Goal: Task Accomplishment & Management: Use online tool/utility

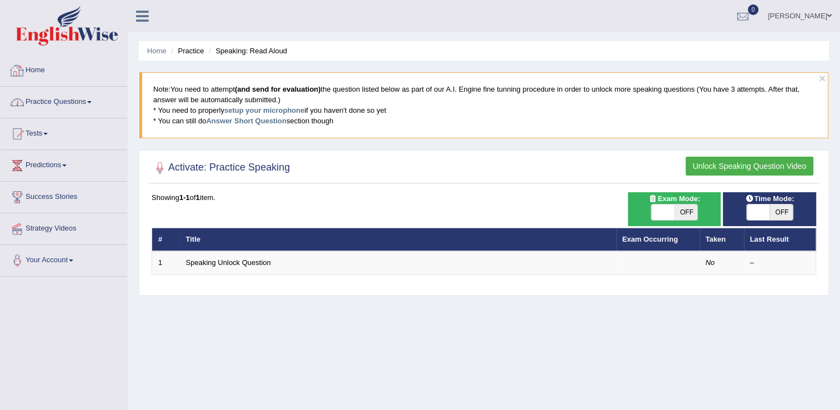
click at [47, 72] on link "Home" at bounding box center [64, 69] width 127 height 28
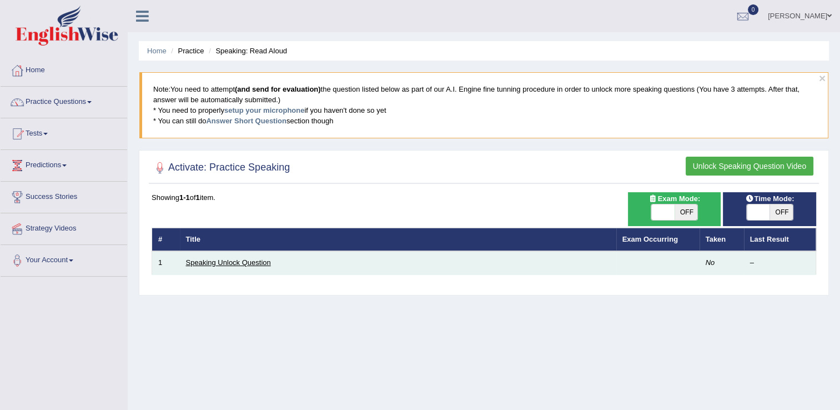
click at [221, 259] on link "Speaking Unlock Question" at bounding box center [228, 262] width 85 height 8
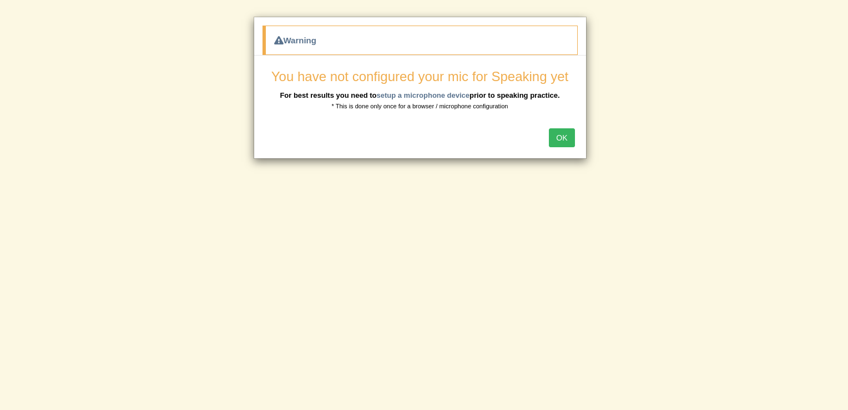
click at [562, 138] on button "OK" at bounding box center [562, 137] width 26 height 19
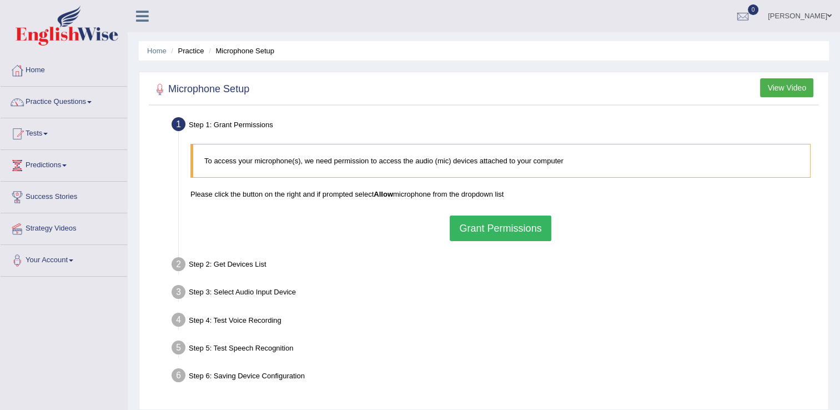
click at [476, 220] on button "Grant Permissions" at bounding box center [500, 228] width 101 height 26
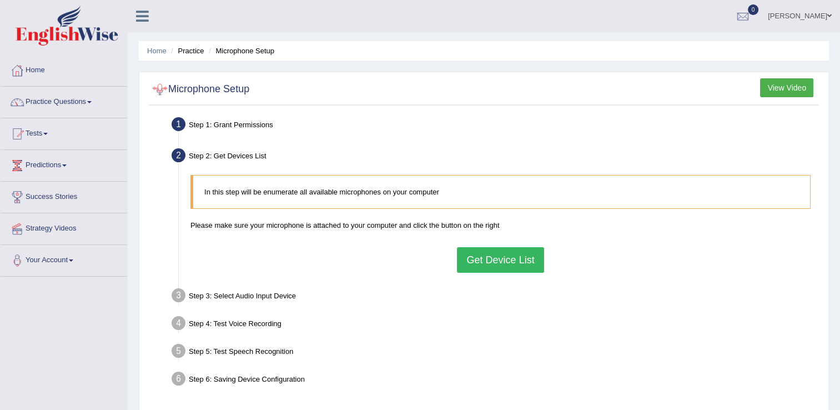
click at [155, 88] on div at bounding box center [160, 89] width 17 height 17
click at [772, 89] on button "View Video" at bounding box center [786, 87] width 53 height 19
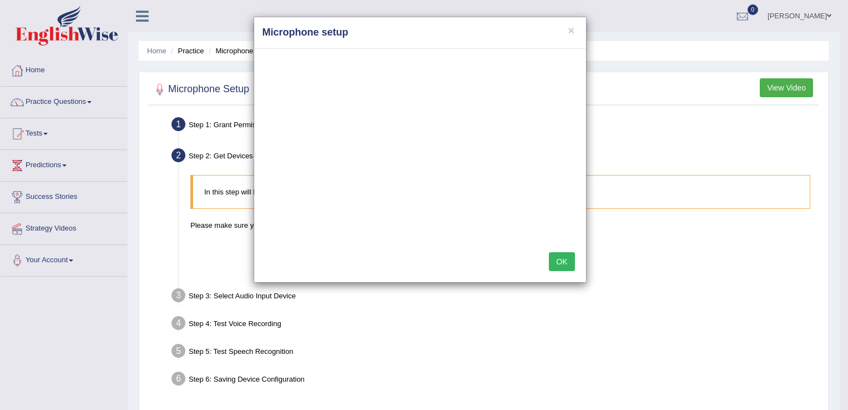
click at [564, 261] on button "OK" at bounding box center [562, 261] width 26 height 19
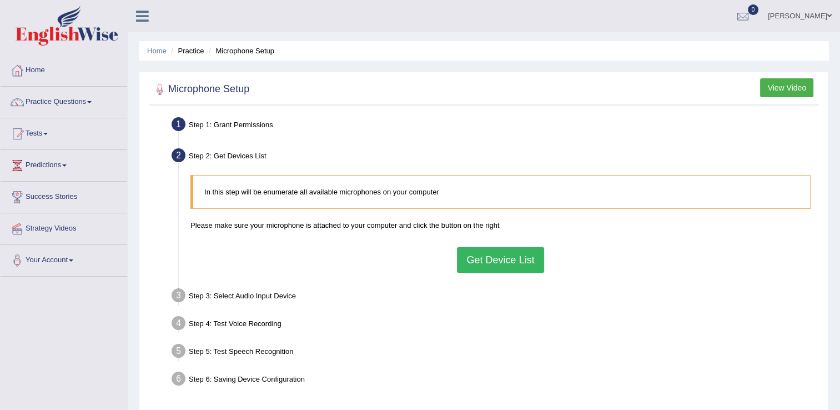
click at [496, 250] on button "Get Device List" at bounding box center [500, 260] width 87 height 26
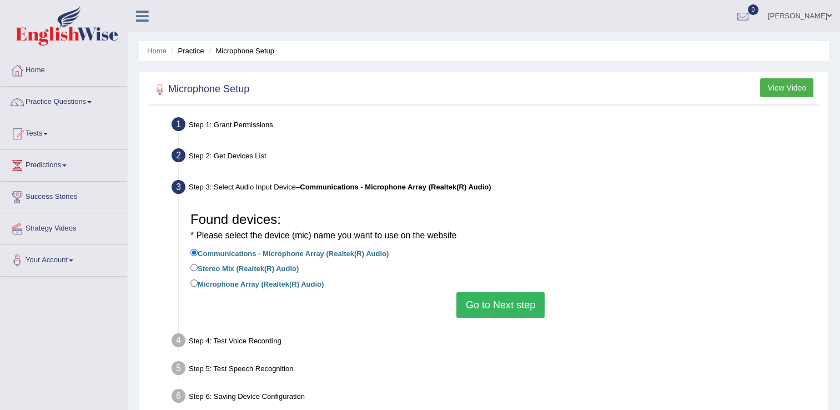
click at [495, 312] on button "Go to Next step" at bounding box center [500, 305] width 88 height 26
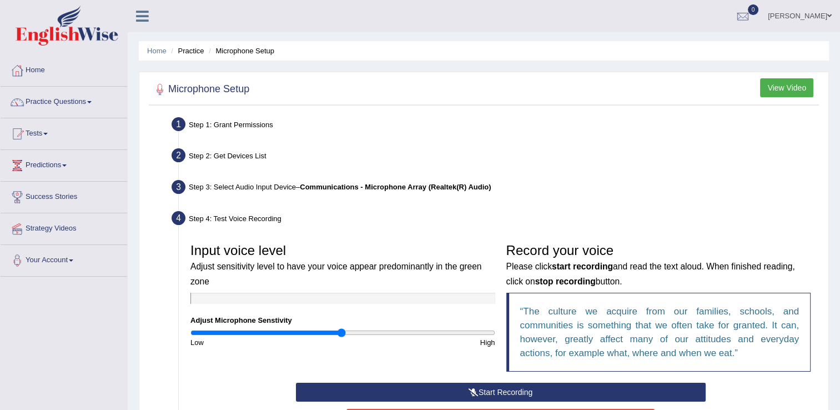
click at [536, 392] on button "Start Recording" at bounding box center [501, 392] width 410 height 19
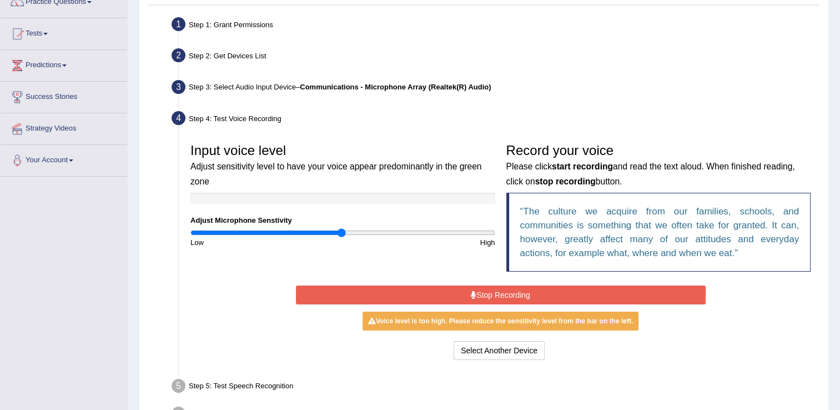
scroll to position [111, 0]
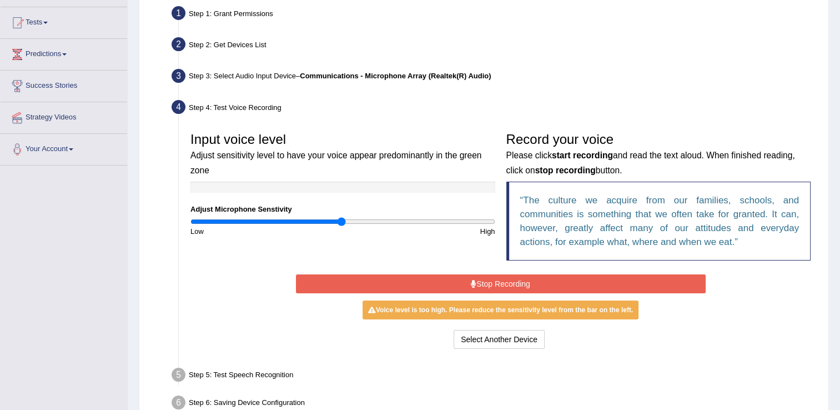
click at [485, 279] on button "Stop Recording" at bounding box center [501, 283] width 410 height 19
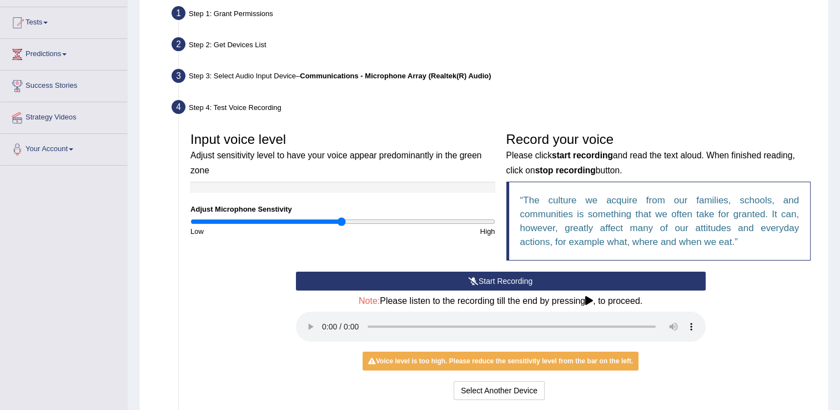
click at [590, 302] on icon at bounding box center [589, 300] width 8 height 9
click at [271, 318] on div "Start Recording Stop Recording Note: Please listen to the recording till the en…" at bounding box center [500, 336] width 631 height 131
click at [592, 299] on icon at bounding box center [589, 300] width 8 height 9
click at [513, 94] on ul "Step 1: Grant Permissions To access your microphone(s), we need permission to a…" at bounding box center [484, 235] width 665 height 464
click at [592, 305] on div "Note: Please listen to the recording till the end by pressing , to proceed." at bounding box center [501, 320] width 410 height 48
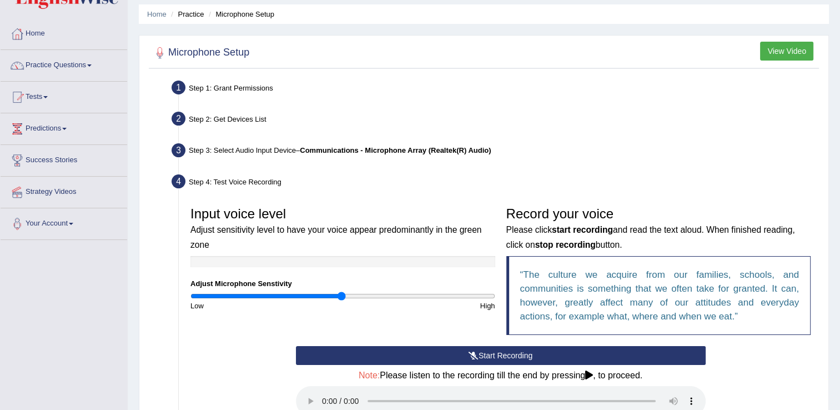
scroll to position [0, 0]
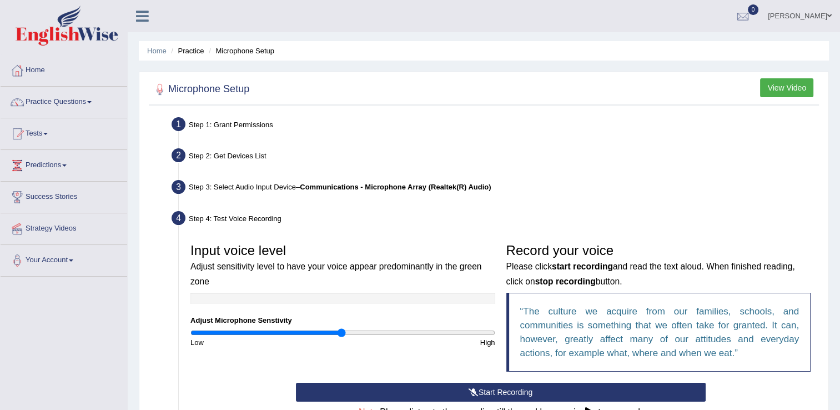
click at [793, 85] on button "View Video" at bounding box center [786, 87] width 53 height 19
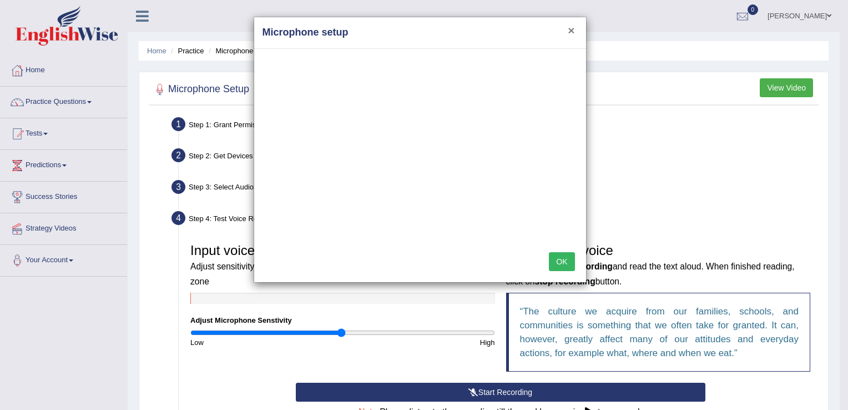
click at [569, 32] on button "×" at bounding box center [571, 30] width 7 height 12
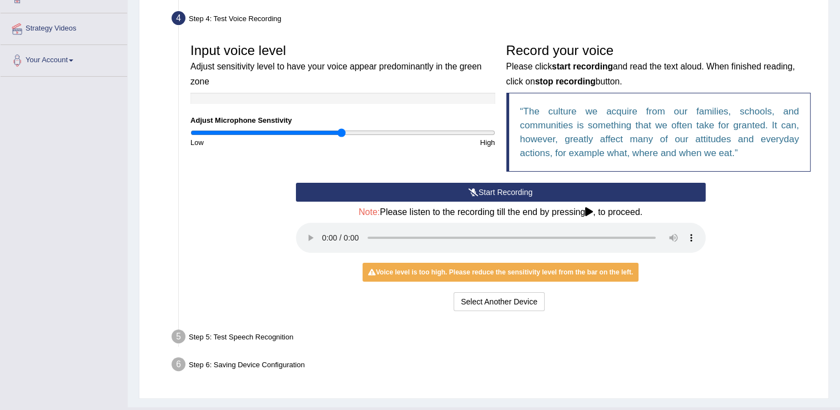
scroll to position [222, 0]
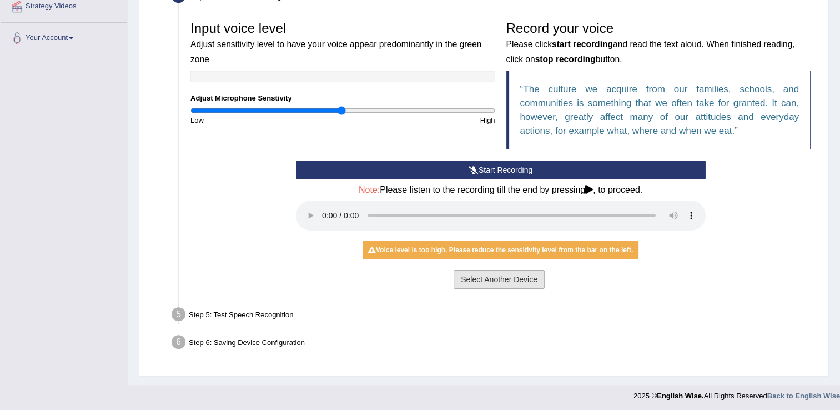
click at [481, 282] on button "Select Another Device" at bounding box center [499, 279] width 91 height 19
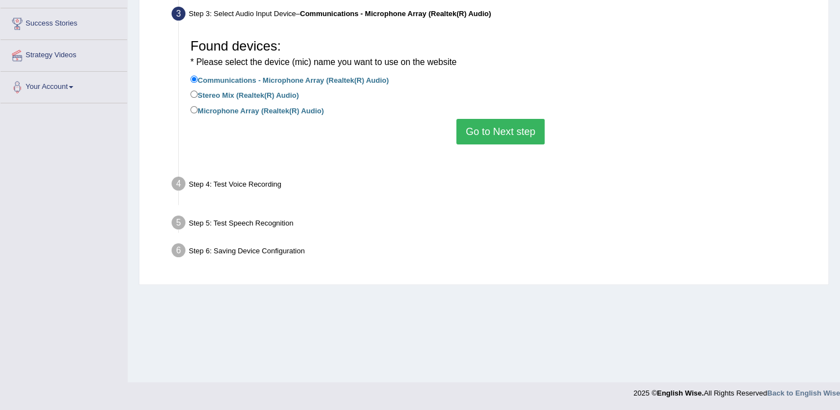
scroll to position [173, 0]
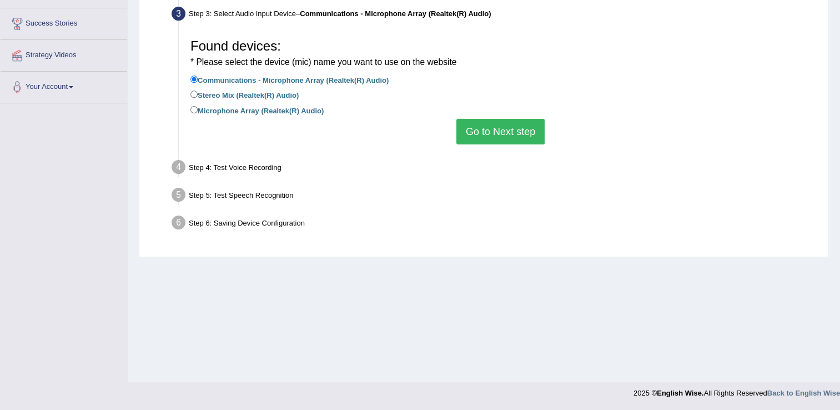
click at [513, 122] on button "Go to Next step" at bounding box center [500, 132] width 88 height 26
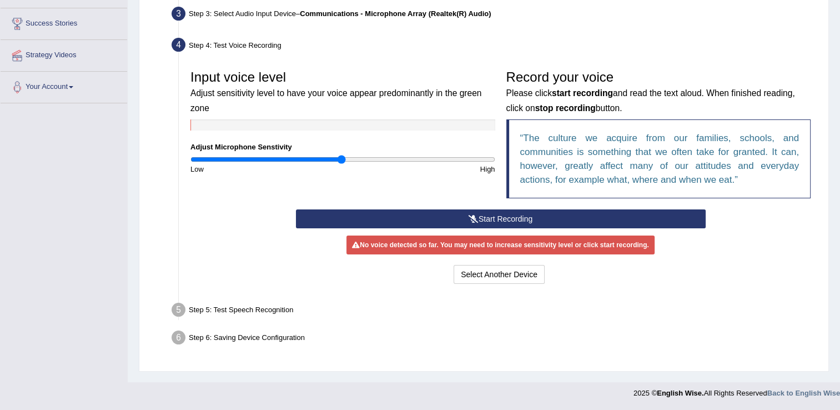
click at [533, 214] on button "Start Recording" at bounding box center [501, 218] width 410 height 19
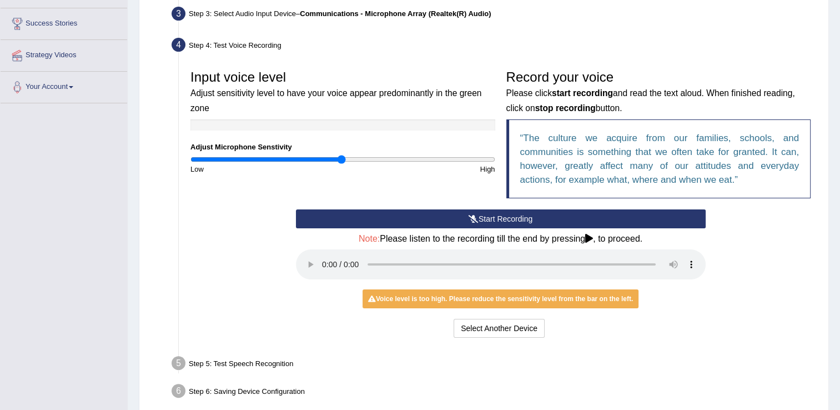
click at [495, 221] on button "Start Recording" at bounding box center [501, 218] width 410 height 19
click at [768, 270] on div "Start Recording Stop Recording Note: Please listen to the recording till the en…" at bounding box center [500, 274] width 631 height 131
click at [495, 218] on button "Start Recording" at bounding box center [501, 218] width 410 height 19
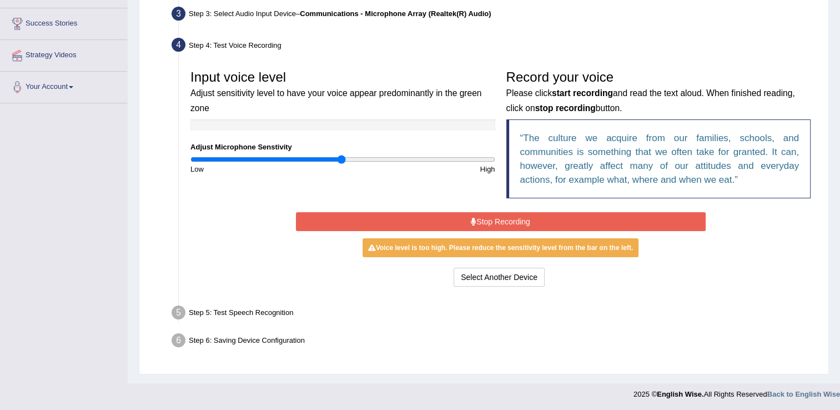
click at [498, 221] on button "Stop Recording" at bounding box center [501, 221] width 410 height 19
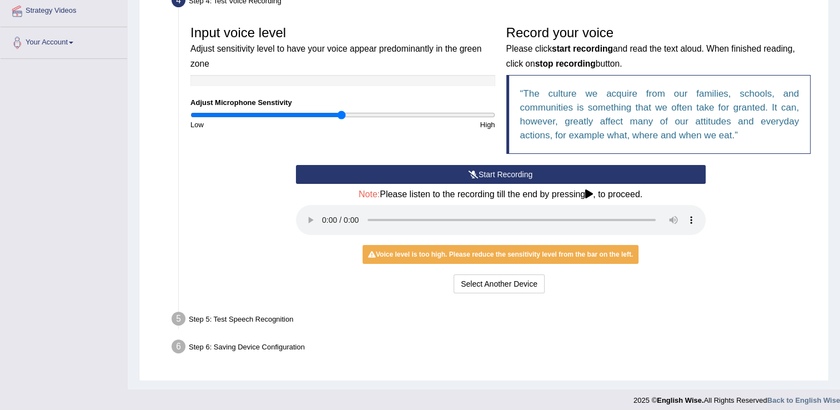
scroll to position [224, 0]
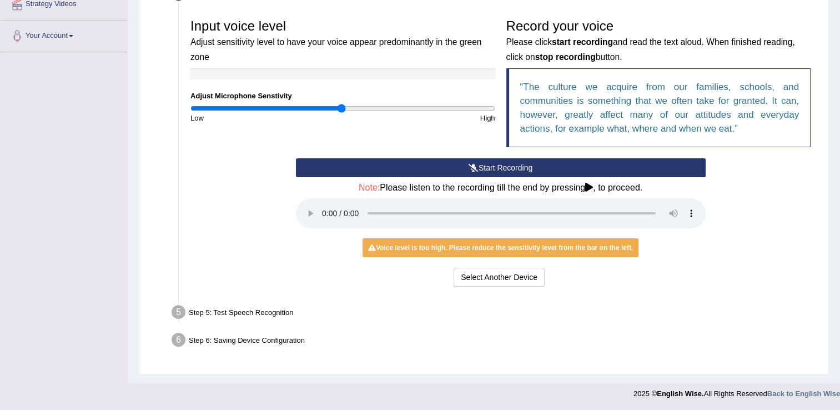
click at [268, 311] on div "Step 5: Test Speech Recognition" at bounding box center [495, 313] width 657 height 24
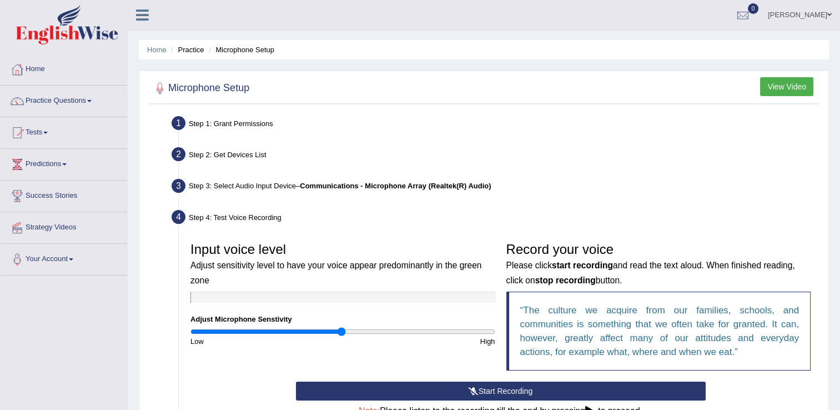
scroll to position [0, 0]
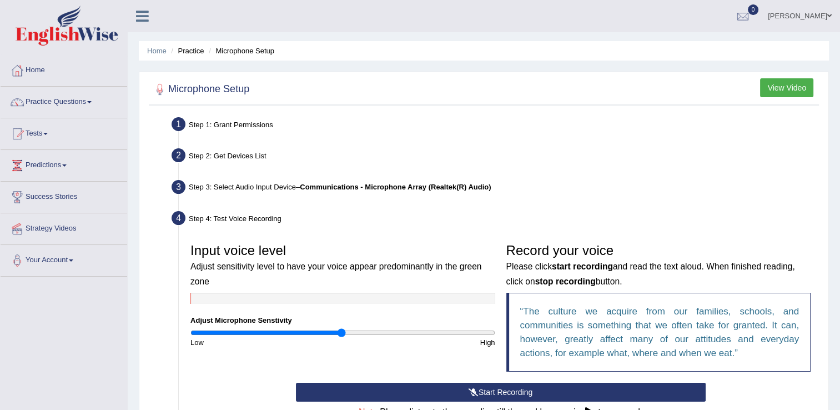
click at [796, 90] on button "View Video" at bounding box center [786, 87] width 53 height 19
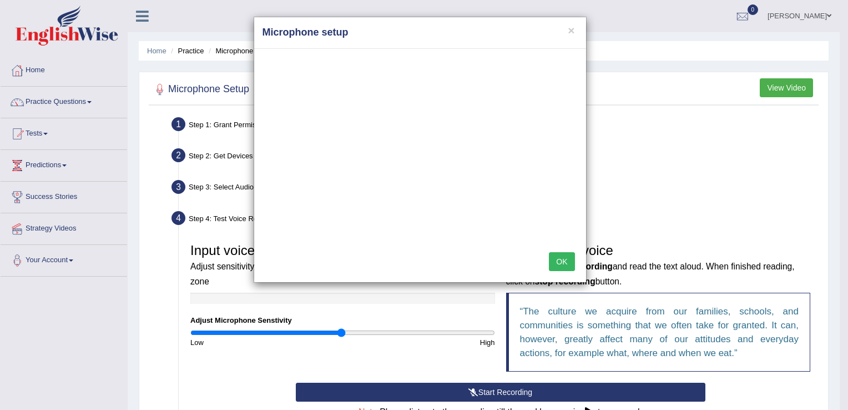
click at [576, 31] on h4 "Microphone setup" at bounding box center [420, 33] width 315 height 14
click at [570, 31] on button "×" at bounding box center [571, 30] width 7 height 12
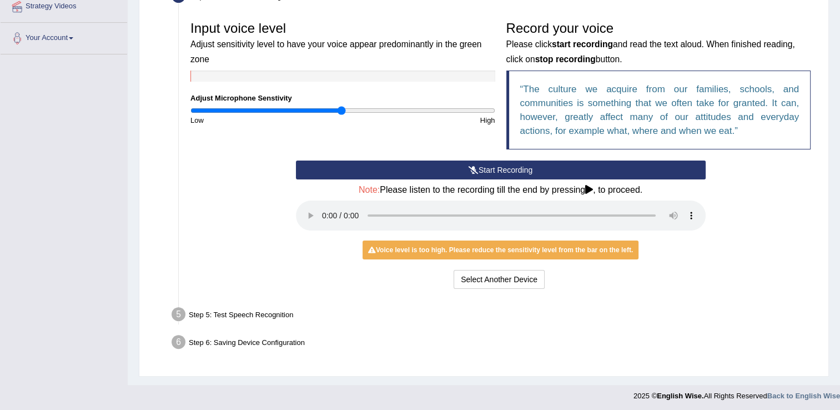
scroll to position [224, 0]
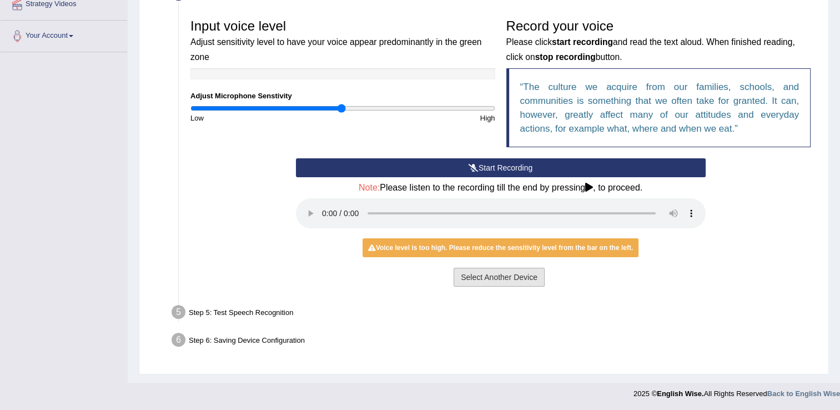
click at [508, 279] on button "Select Another Device" at bounding box center [499, 277] width 91 height 19
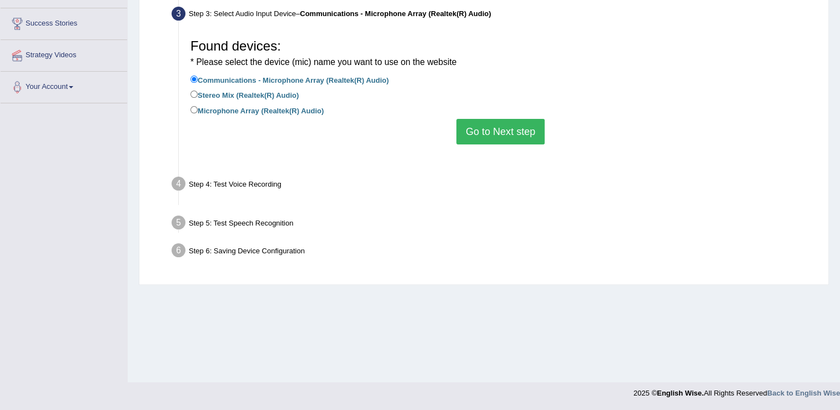
scroll to position [173, 0]
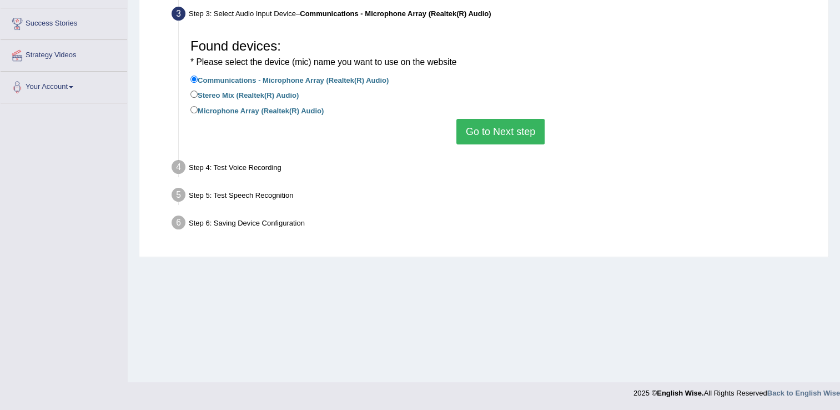
click at [495, 127] on button "Go to Next step" at bounding box center [500, 132] width 88 height 26
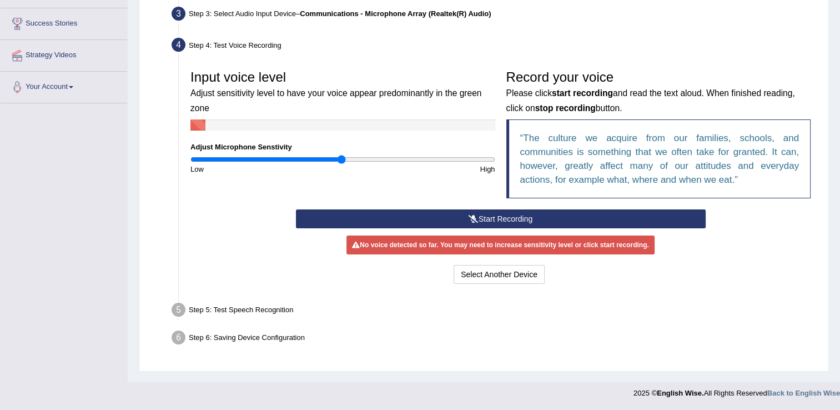
click at [507, 217] on button "Start Recording" at bounding box center [501, 218] width 410 height 19
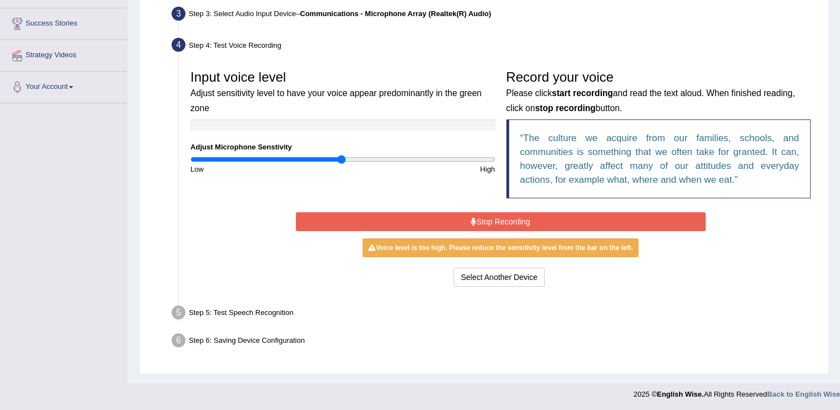
click at [512, 221] on button "Stop Recording" at bounding box center [501, 221] width 410 height 19
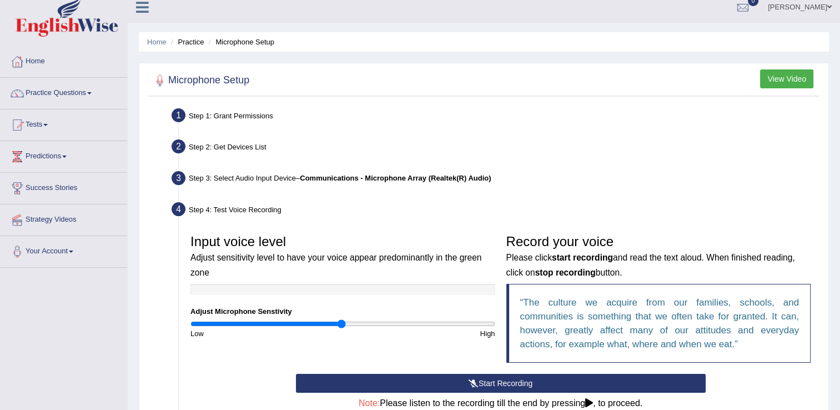
scroll to position [0, 0]
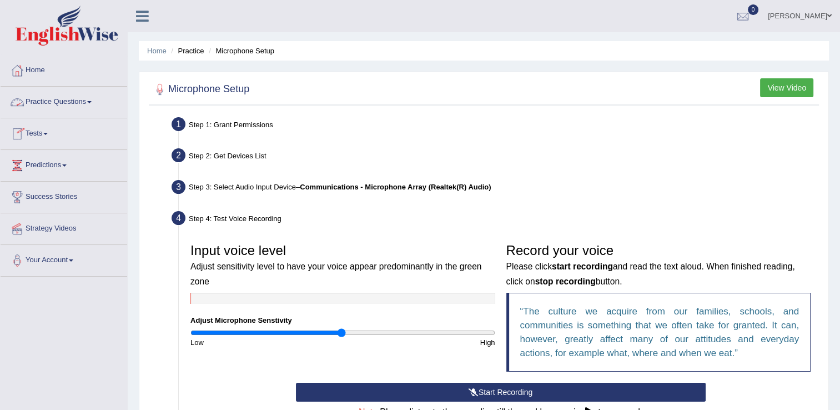
click at [91, 99] on link "Practice Questions" at bounding box center [64, 101] width 127 height 28
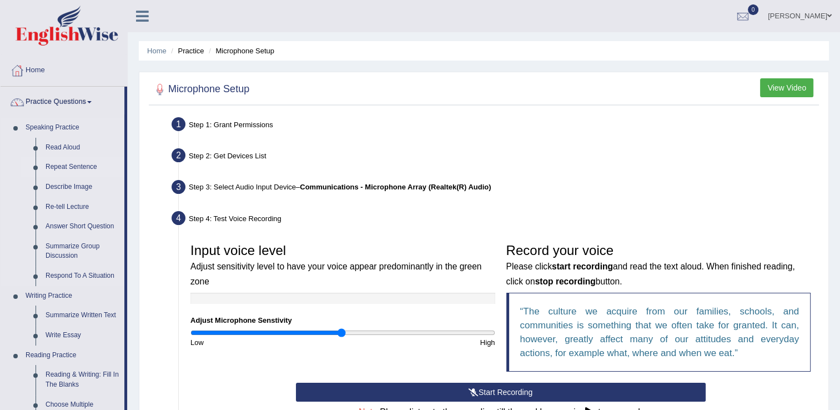
click at [77, 168] on link "Repeat Sentence" at bounding box center [83, 167] width 84 height 20
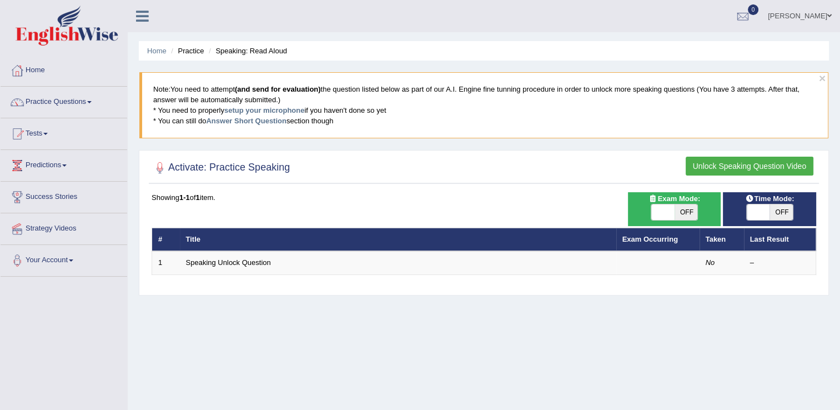
click at [787, 162] on button "Unlock Speaking Question Video" at bounding box center [750, 166] width 128 height 19
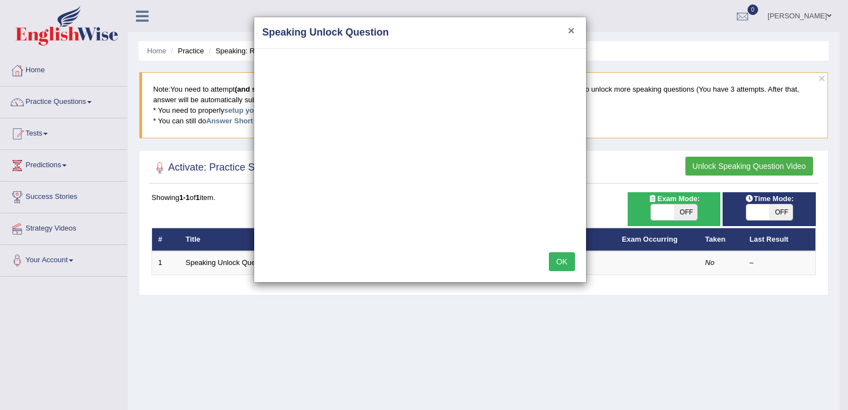
click at [571, 30] on button "×" at bounding box center [571, 30] width 7 height 12
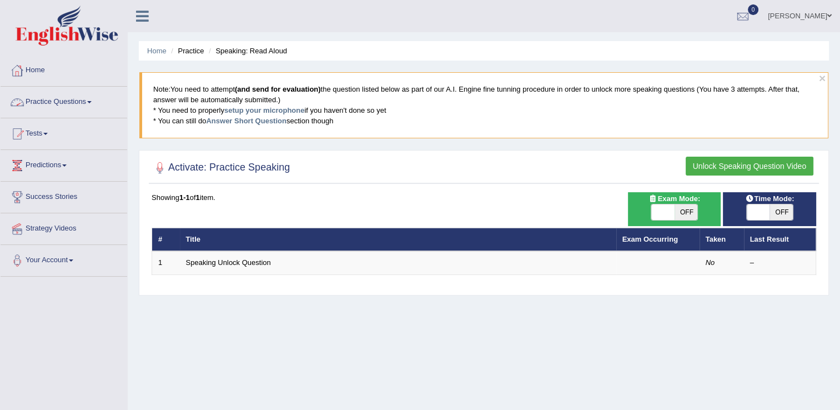
click at [56, 62] on link "Home" at bounding box center [64, 69] width 127 height 28
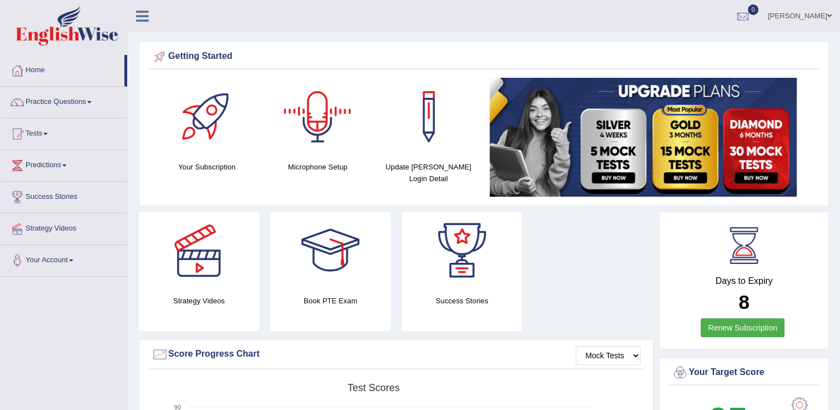
click at [327, 121] on div at bounding box center [318, 117] width 78 height 78
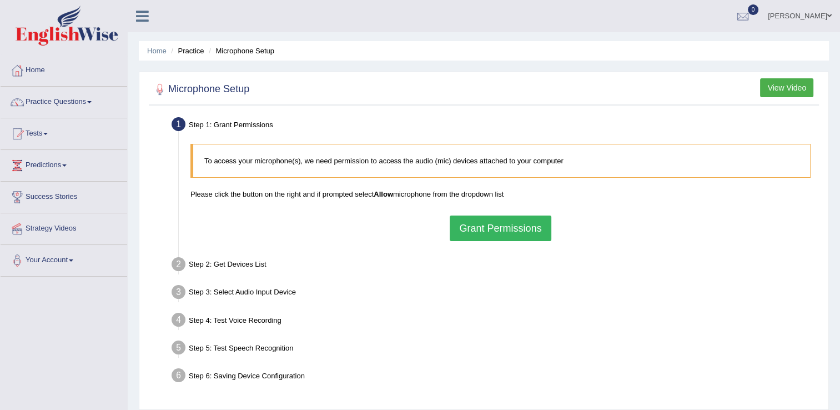
click at [495, 230] on button "Grant Permissions" at bounding box center [500, 228] width 101 height 26
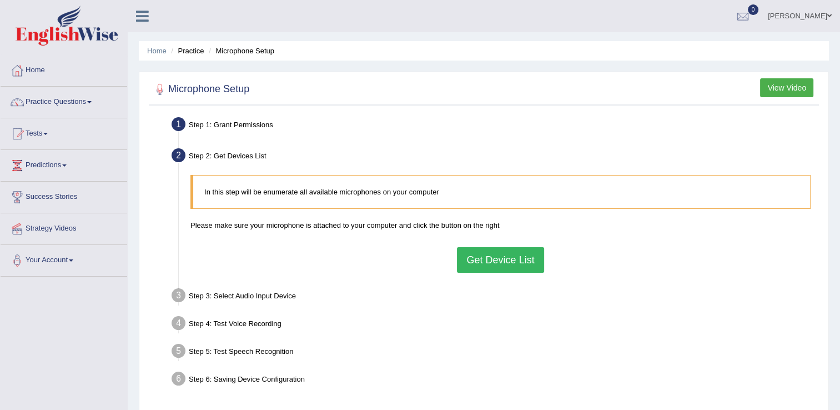
click at [493, 259] on button "Get Device List" at bounding box center [500, 260] width 87 height 26
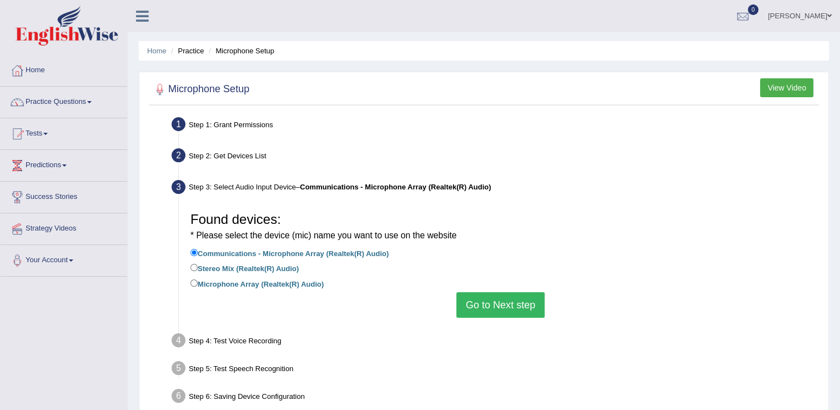
click at [199, 283] on label "Microphone Array (Realtek(R) Audio)" at bounding box center [256, 283] width 133 height 12
click at [198, 283] on input "Microphone Array (Realtek(R) Audio)" at bounding box center [193, 282] width 7 height 7
radio input "true"
click at [193, 250] on input "Communications - Microphone Array (Realtek(R) Audio)" at bounding box center [193, 252] width 7 height 7
radio input "true"
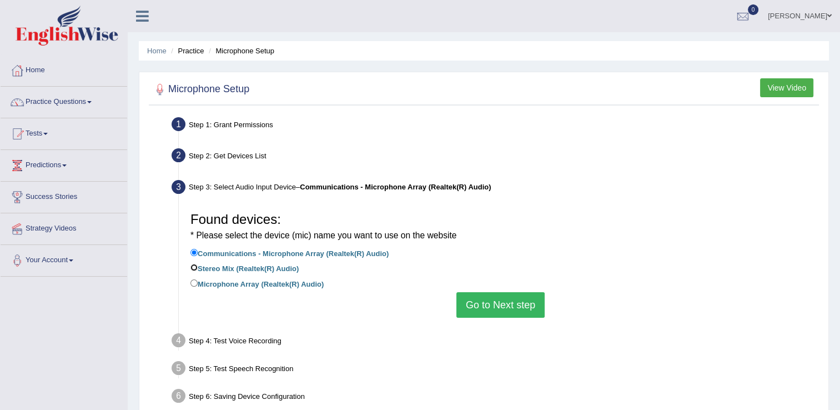
click at [194, 270] on input "Stereo Mix (Realtek(R) Audio)" at bounding box center [193, 267] width 7 height 7
radio input "true"
click at [196, 254] on input "Communications - Microphone Array (Realtek(R) Audio)" at bounding box center [193, 252] width 7 height 7
radio input "true"
click at [481, 305] on button "Go to Next step" at bounding box center [500, 305] width 88 height 26
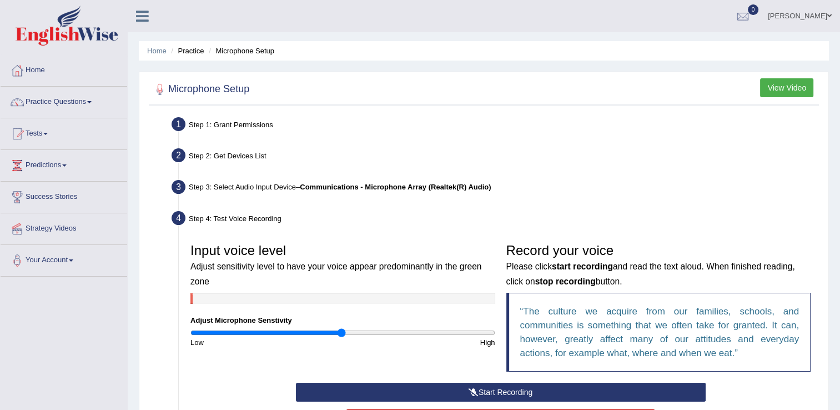
click at [510, 390] on button "Start Recording" at bounding box center [501, 392] width 410 height 19
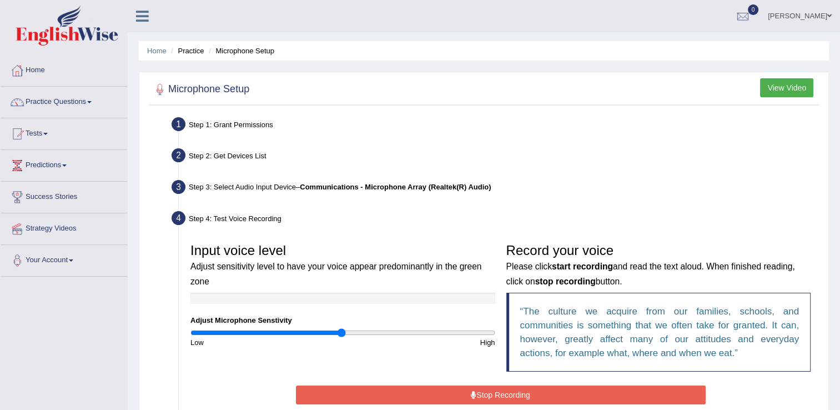
click at [510, 390] on button "Stop Recording" at bounding box center [501, 394] width 410 height 19
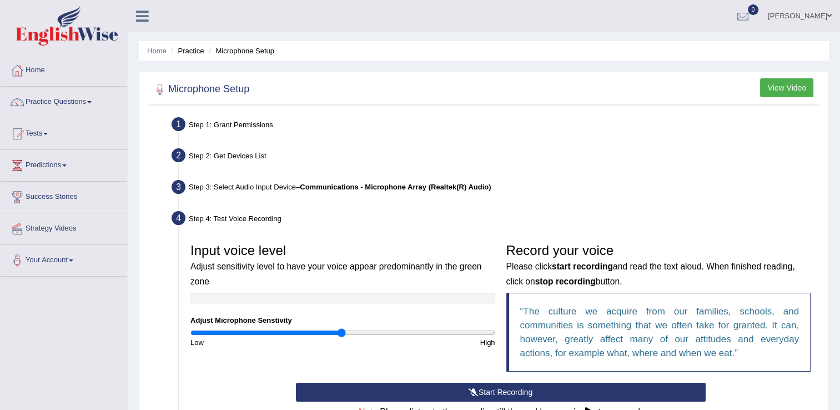
click at [510, 390] on button "Start Recording" at bounding box center [501, 392] width 410 height 19
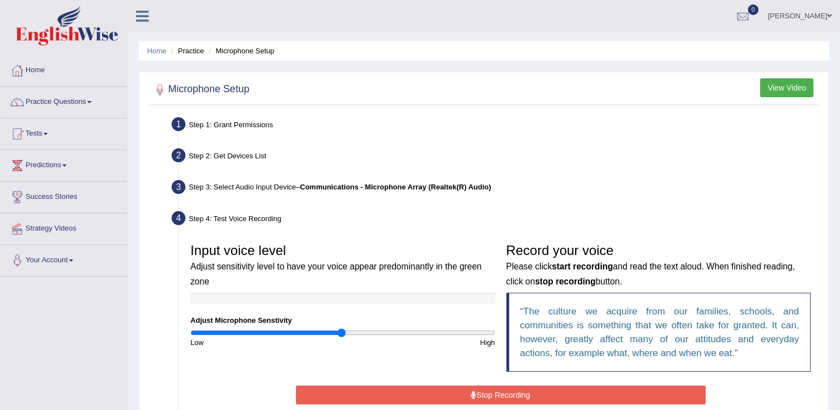
click at [510, 395] on button "Stop Recording" at bounding box center [501, 394] width 410 height 19
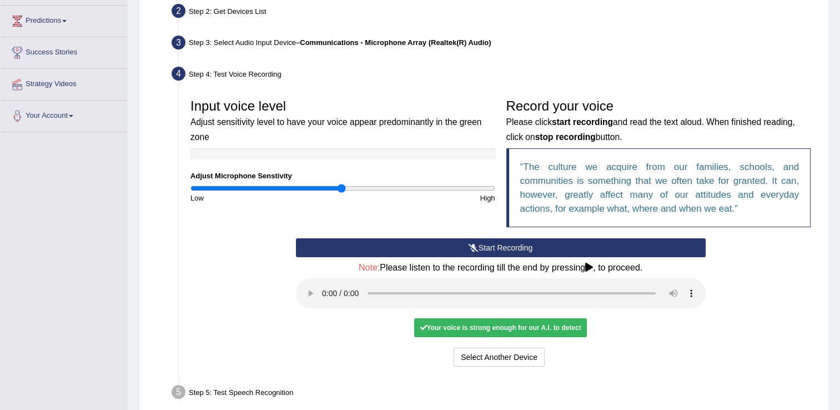
scroll to position [155, 0]
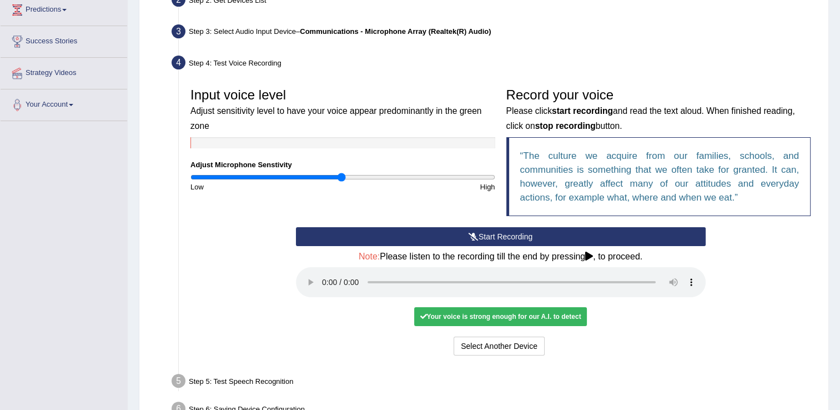
click at [509, 313] on div "Your voice is strong enough for our A.I. to detect" at bounding box center [500, 316] width 172 height 19
click at [546, 341] on button "Voice is ok. Go to Next step" at bounding box center [547, 345] width 110 height 19
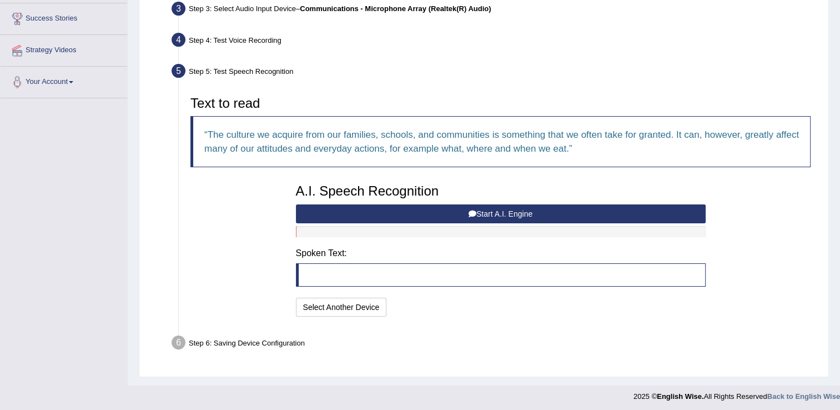
scroll to position [180, 0]
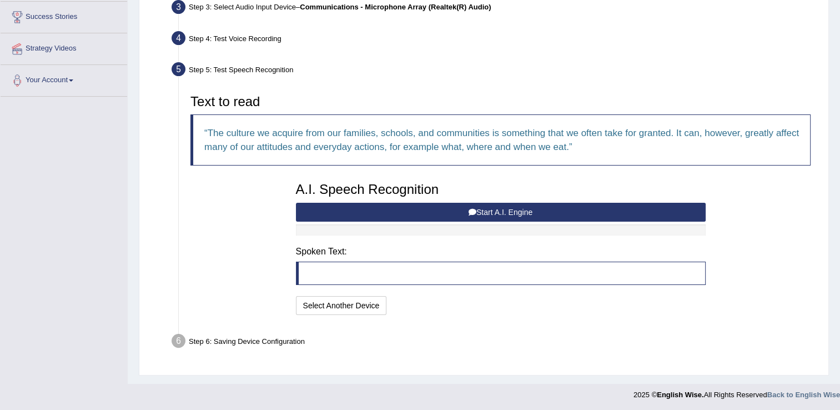
click at [527, 213] on button "Start A.I. Engine" at bounding box center [501, 212] width 410 height 19
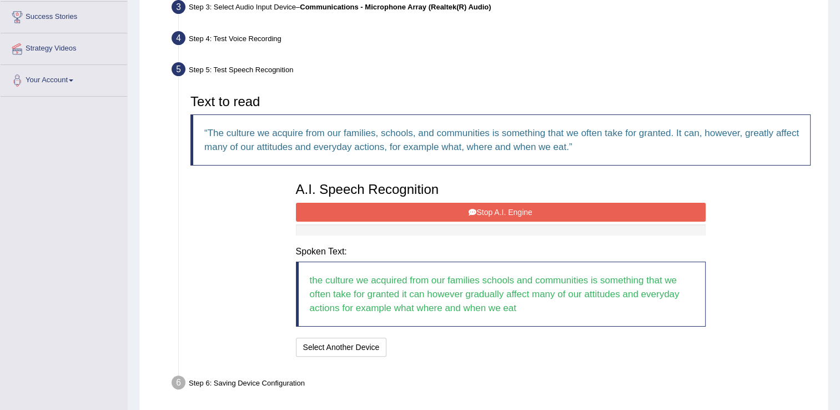
click at [527, 213] on button "Stop A.I. Engine" at bounding box center [501, 212] width 410 height 19
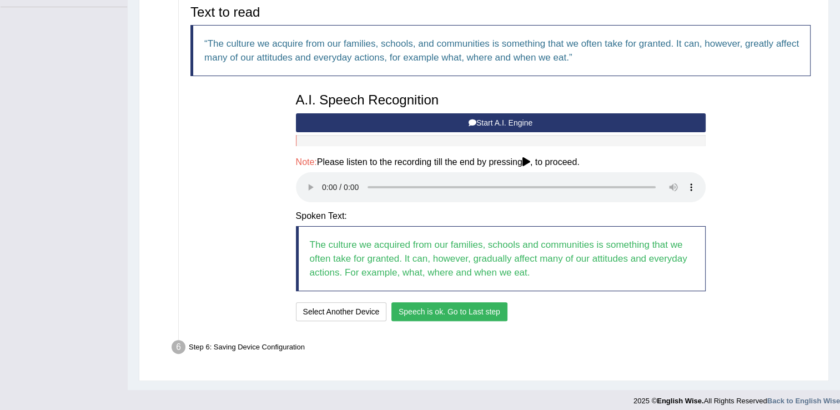
scroll to position [275, 0]
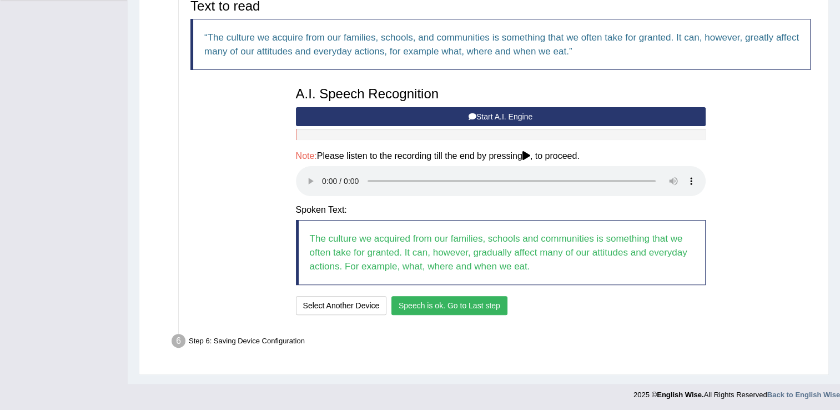
click at [472, 303] on button "Speech is ok. Go to Last step" at bounding box center [449, 305] width 116 height 19
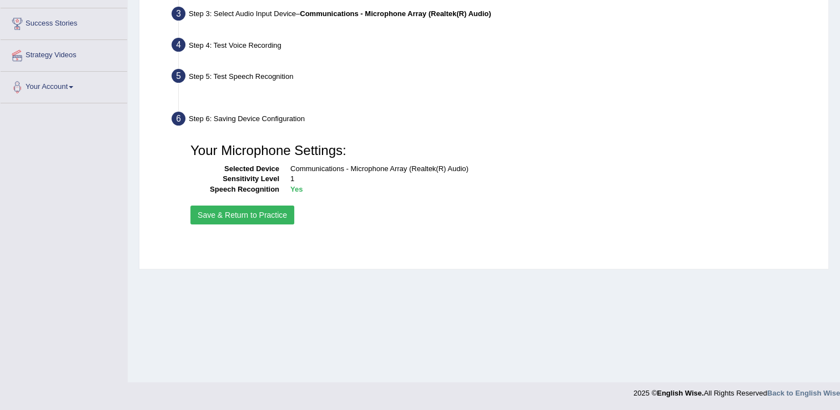
scroll to position [173, 0]
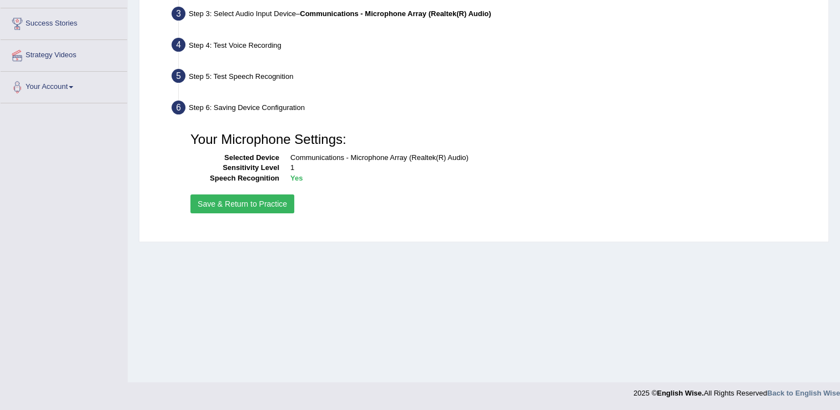
click at [271, 203] on button "Save & Return to Practice" at bounding box center [242, 203] width 104 height 19
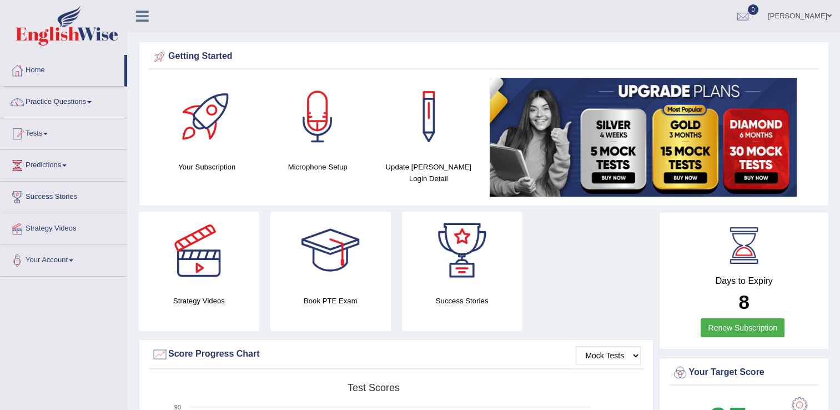
click at [89, 98] on link "Practice Questions" at bounding box center [64, 101] width 127 height 28
